Goal: Task Accomplishment & Management: Manage account settings

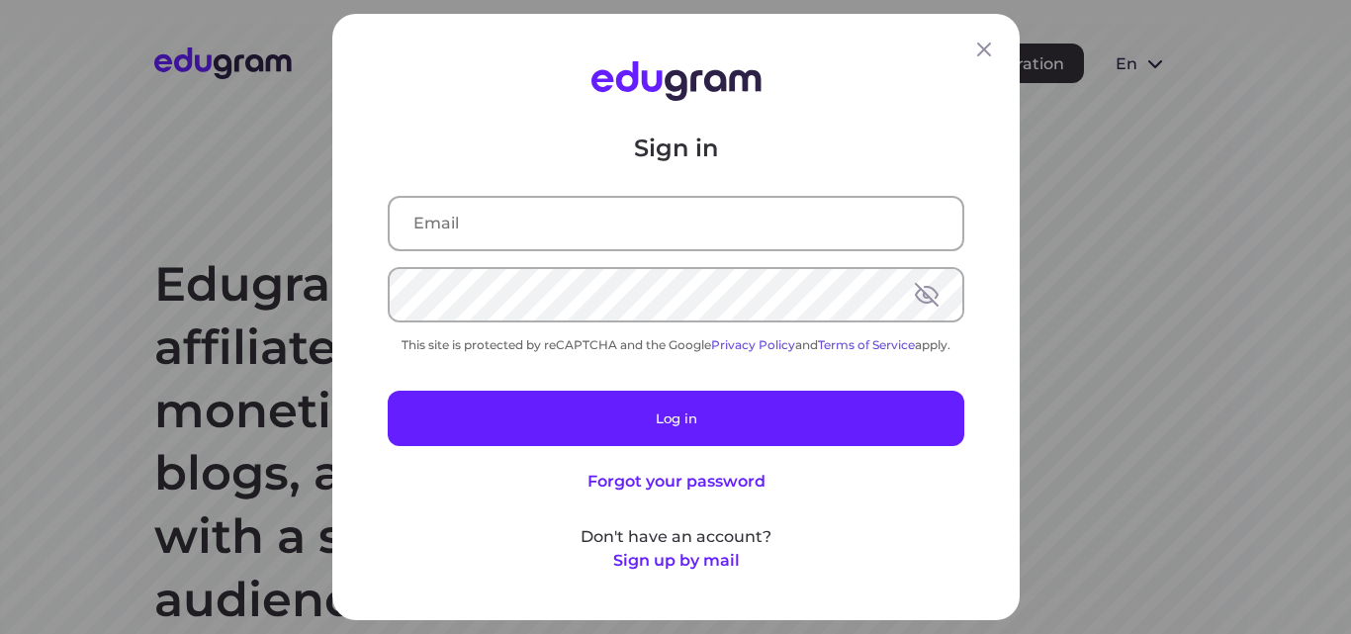
type input "dimittross@yandex.ru"
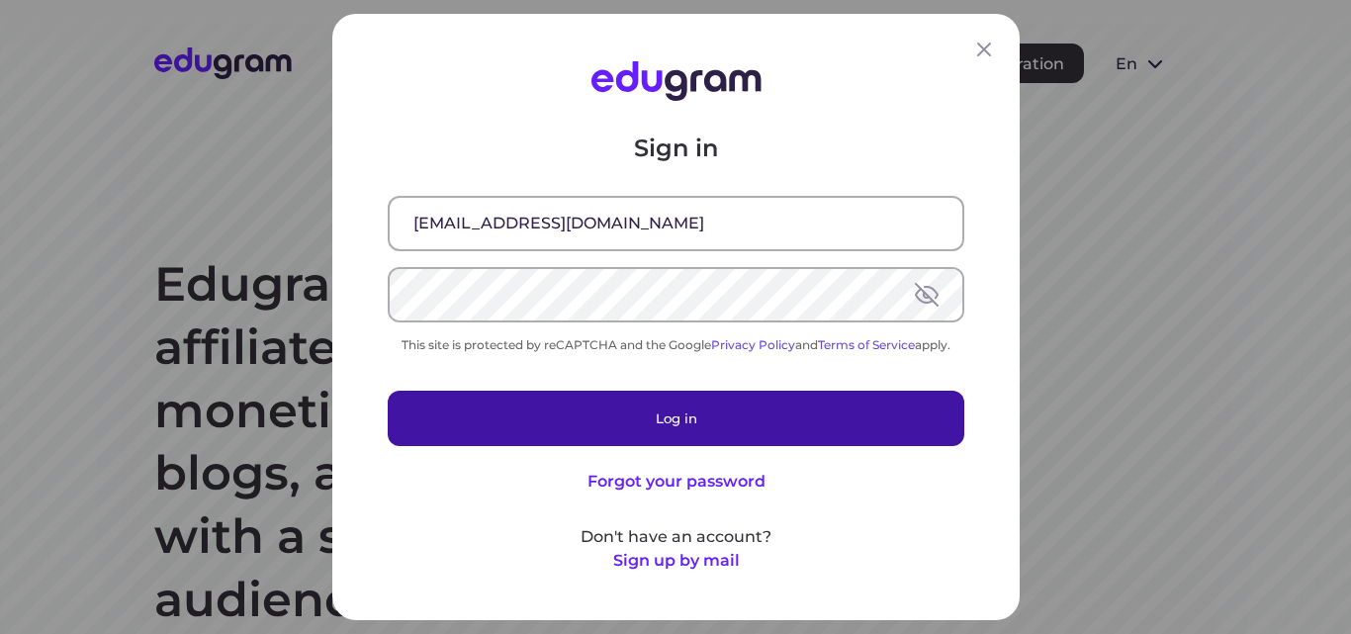
click at [636, 390] on div "Sign in dimittross@yandex.ru This site is protected by reCAPTCHA and the Google…" at bounding box center [676, 353] width 577 height 440
click at [643, 414] on button "Log in" at bounding box center [676, 418] width 577 height 55
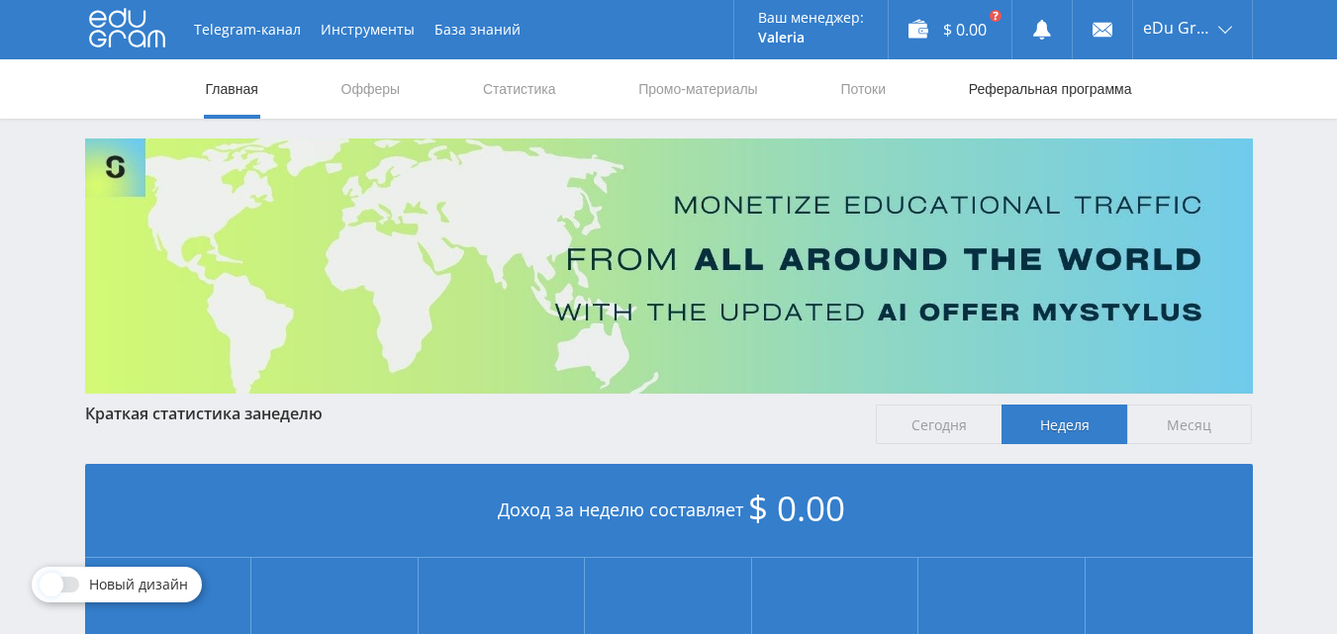
click at [1071, 87] on link "Реферальная программа" at bounding box center [1050, 88] width 167 height 59
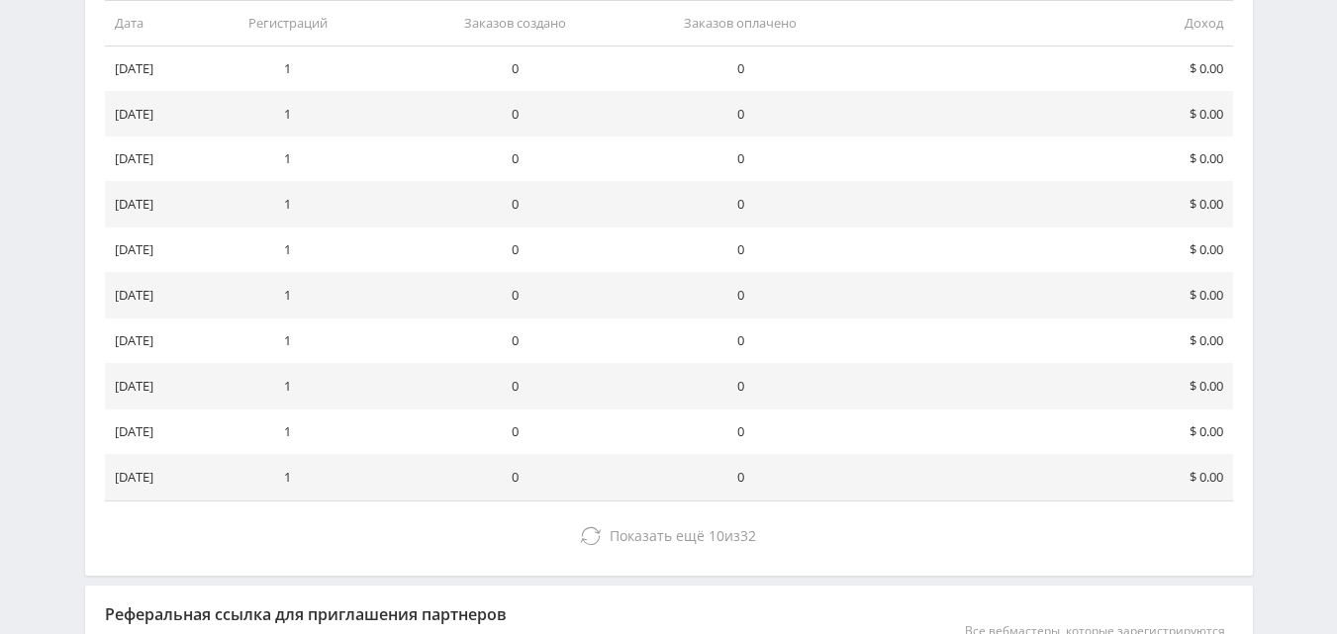
scroll to position [297, 0]
